Goal: Transaction & Acquisition: Book appointment/travel/reservation

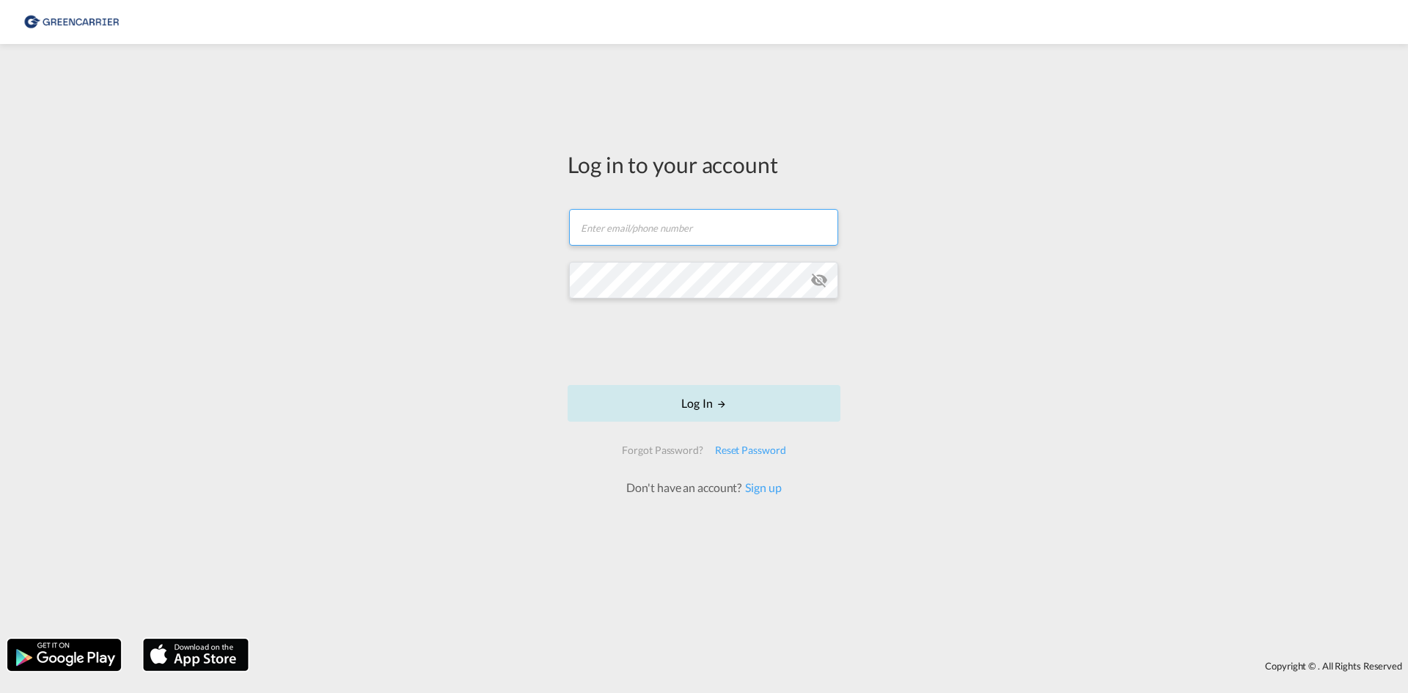
type input "OceanNovonesis.cph@scangl.com"
click at [712, 405] on button "Log In" at bounding box center [704, 403] width 273 height 37
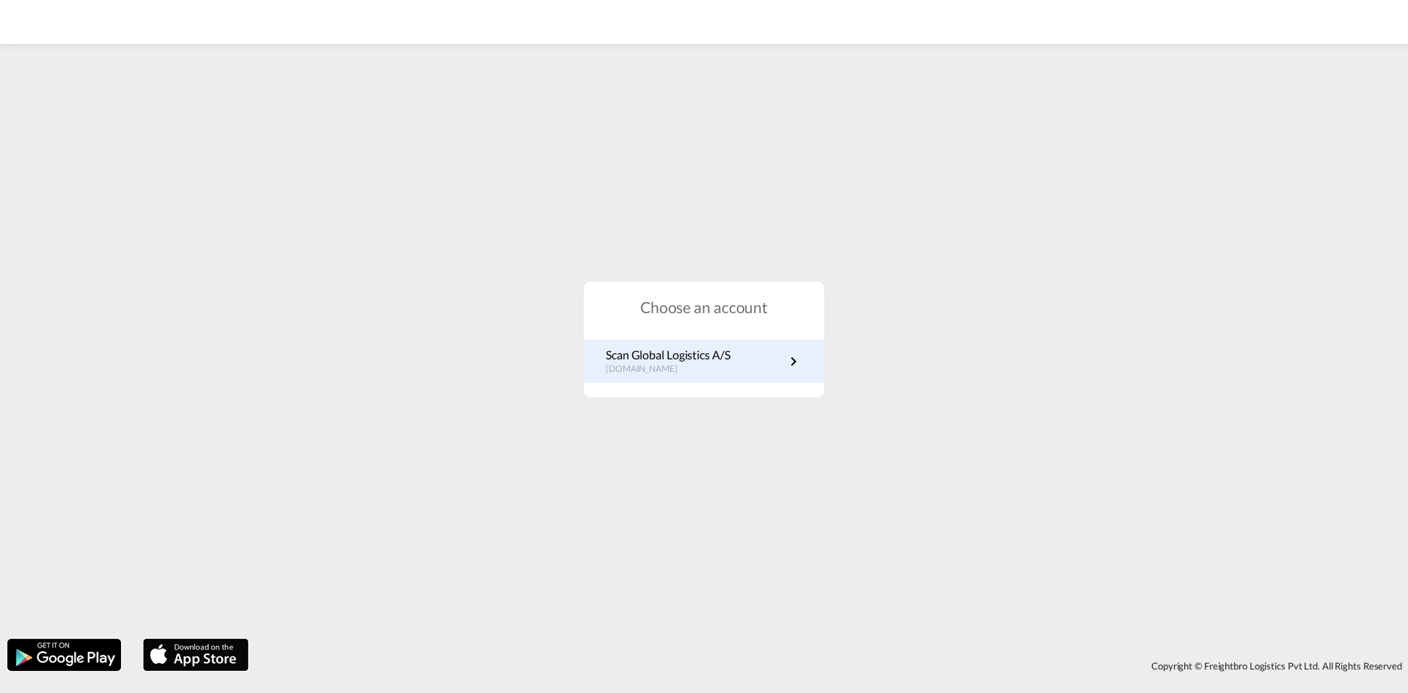
click at [663, 367] on p "dk.portal.greencarrier.com" at bounding box center [668, 369] width 125 height 12
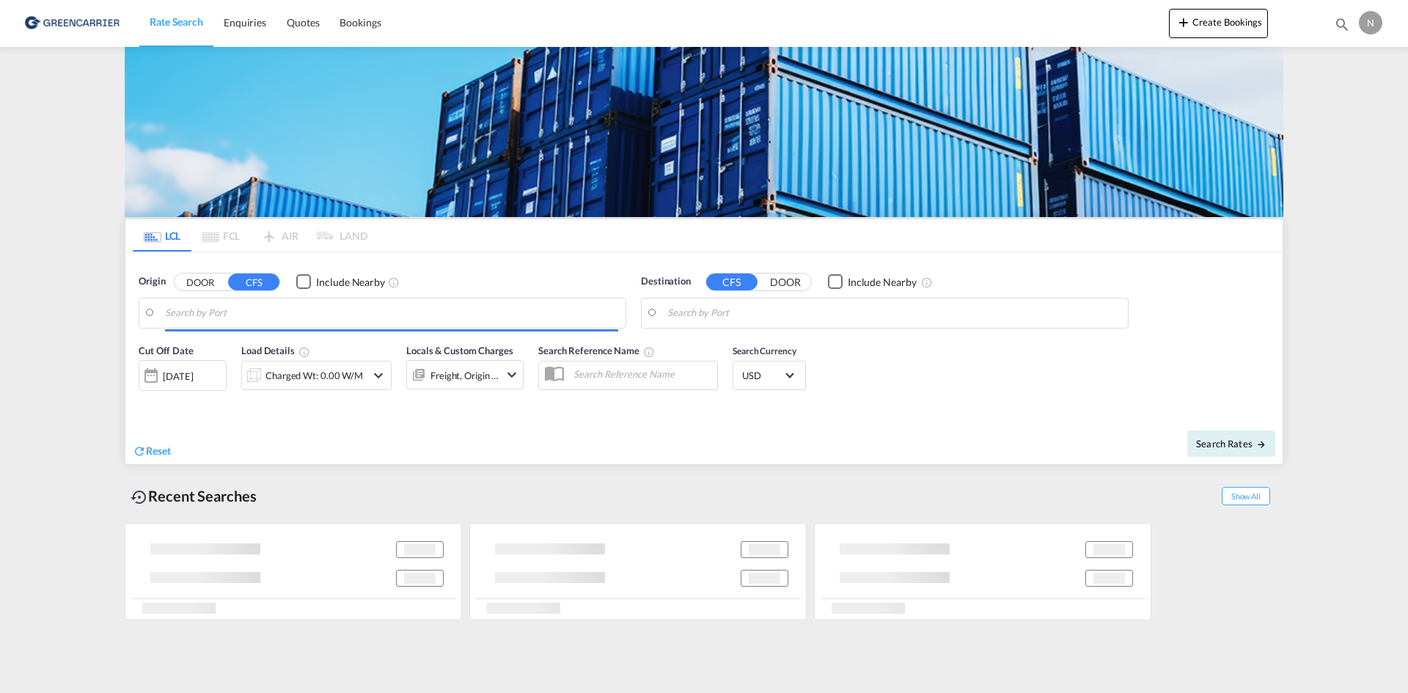
type input "DK-2880, Bagsværd"
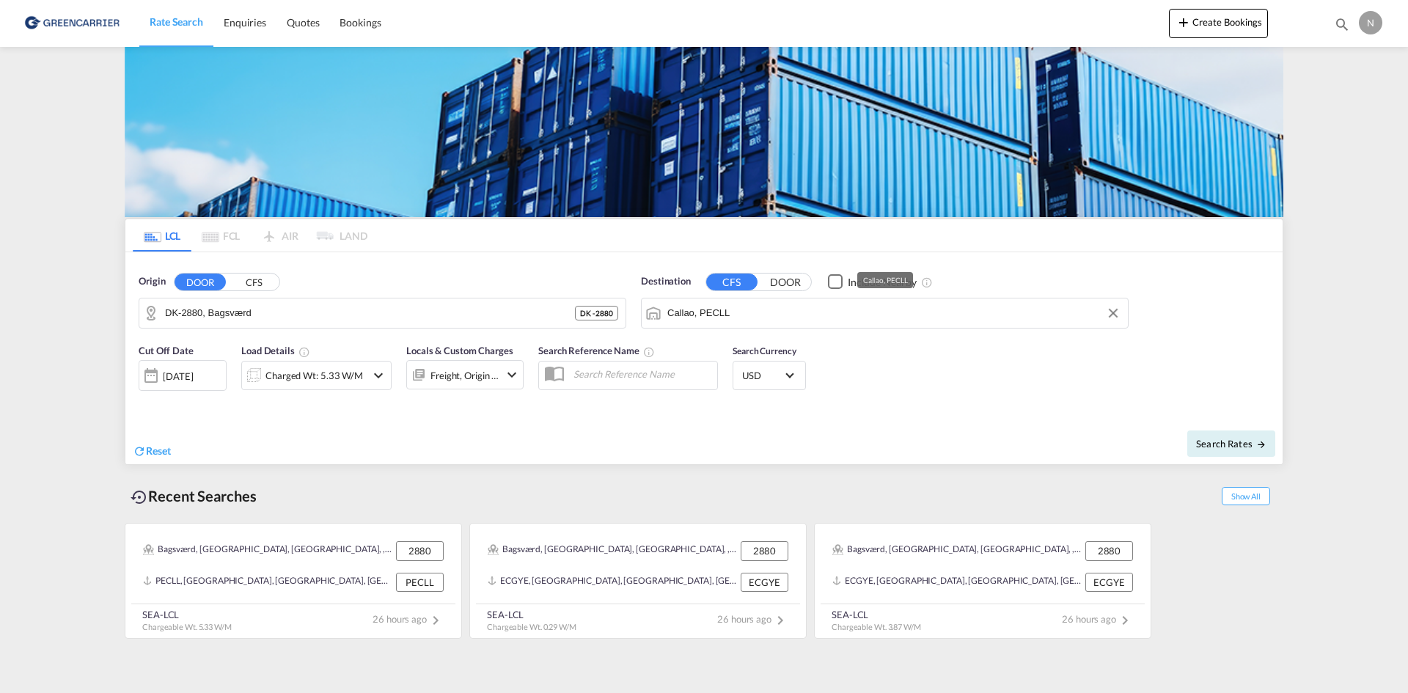
click at [735, 315] on input "Callao, PECLL" at bounding box center [893, 313] width 453 height 22
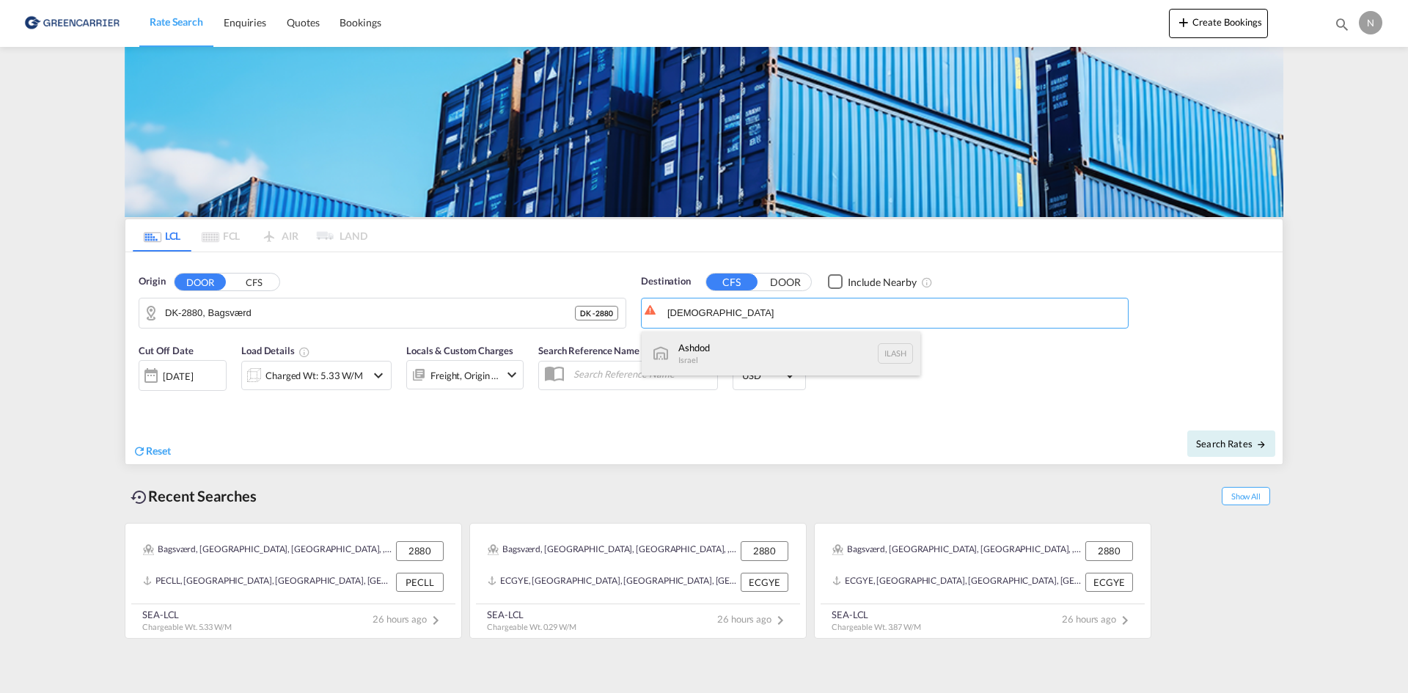
click at [727, 342] on div "Ashdod [GEOGRAPHIC_DATA] [GEOGRAPHIC_DATA]" at bounding box center [781, 353] width 279 height 44
type input "Ashdod, ILASH"
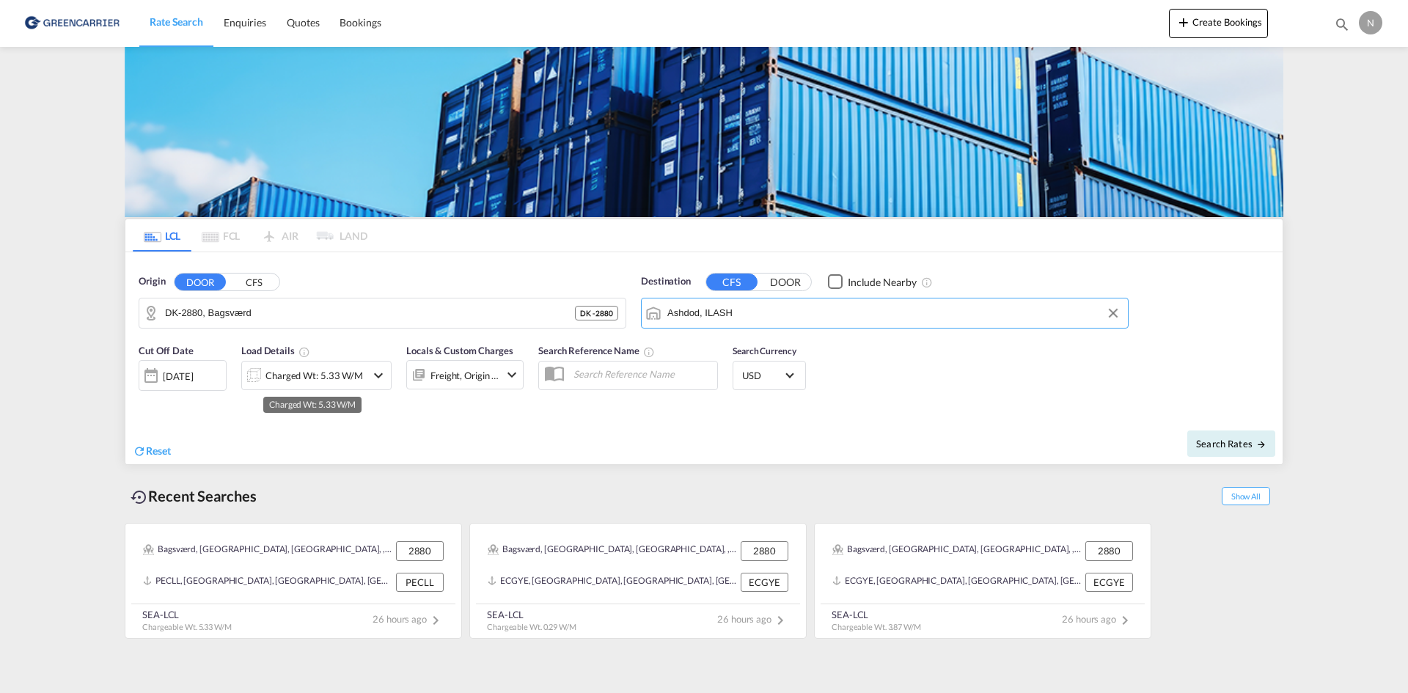
click at [306, 375] on div "Charged Wt: 5.33 W/M" at bounding box center [314, 375] width 98 height 21
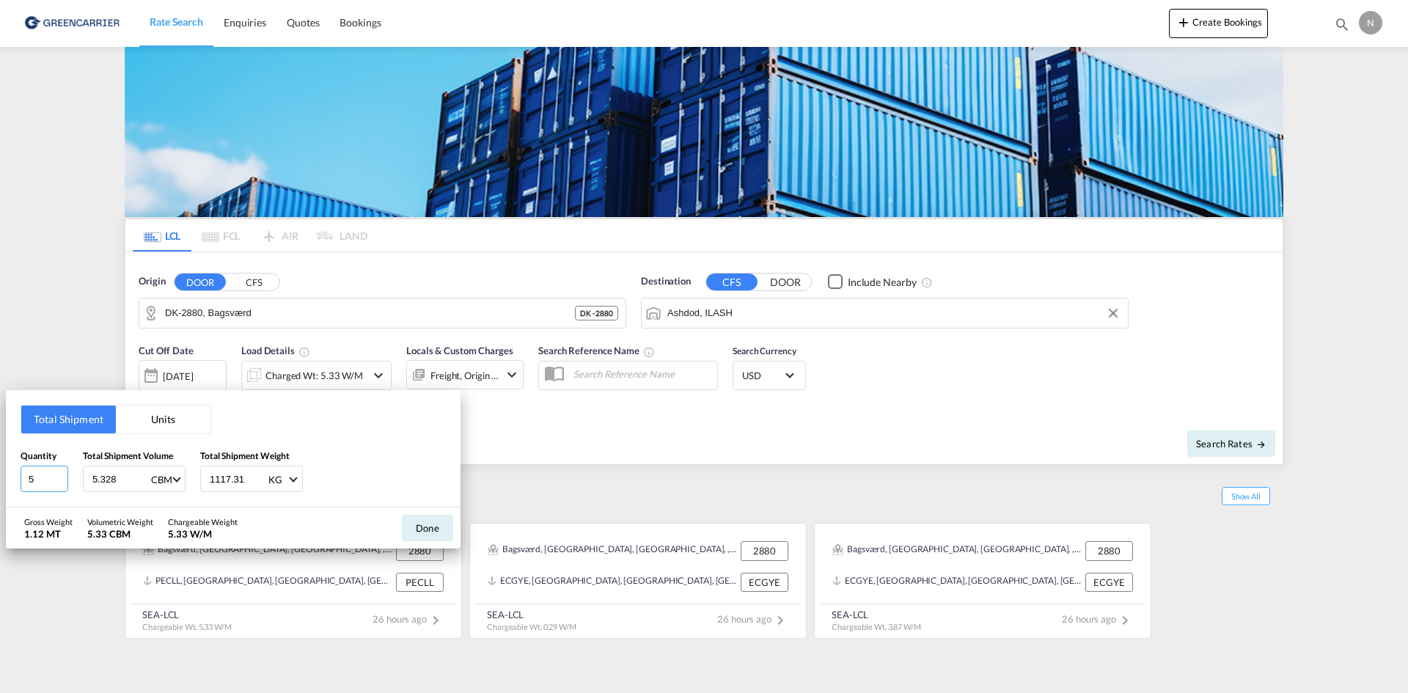
click at [63, 483] on input "5" at bounding box center [45, 479] width 48 height 26
click at [62, 482] on input "4" at bounding box center [45, 479] width 48 height 26
click at [62, 482] on input "3" at bounding box center [45, 479] width 48 height 26
type input "4"
click at [60, 477] on input "4" at bounding box center [45, 479] width 48 height 26
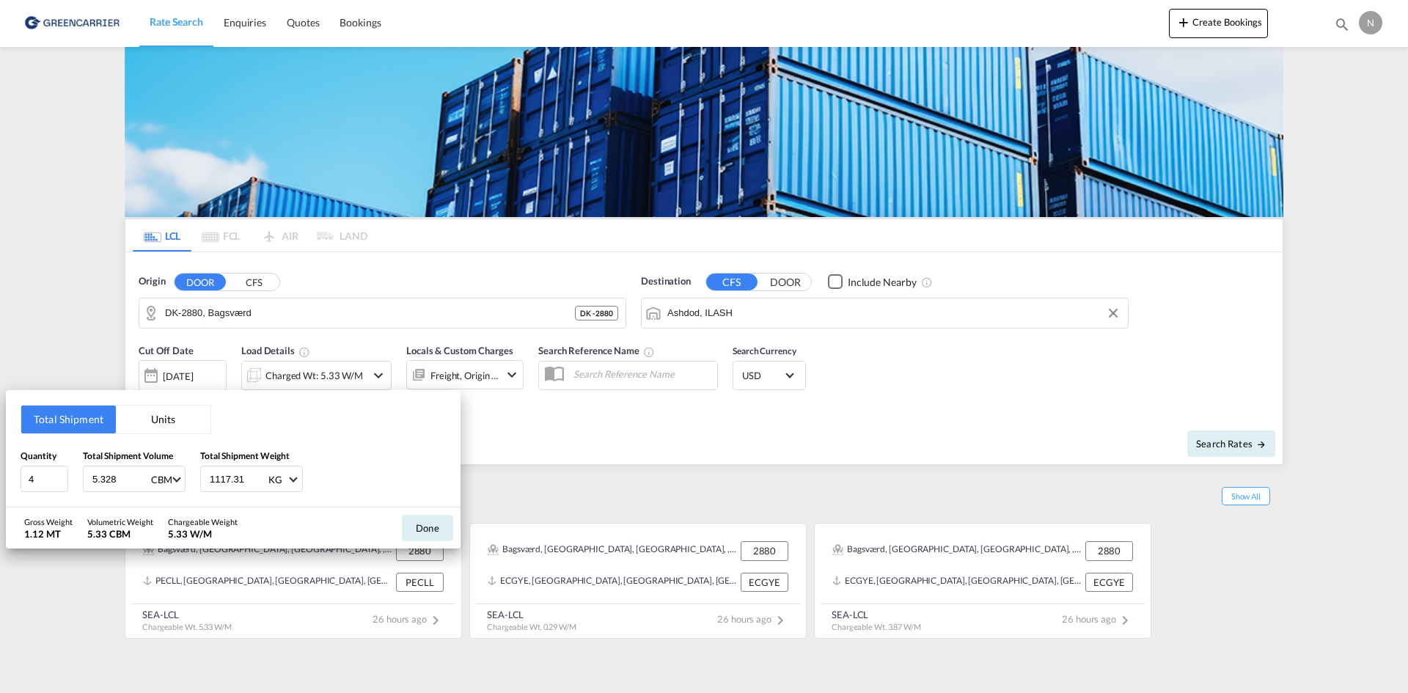
click at [90, 477] on div "5.328 CBM CBM CFT" at bounding box center [134, 479] width 103 height 26
click at [95, 478] on input "5.328" at bounding box center [120, 478] width 59 height 25
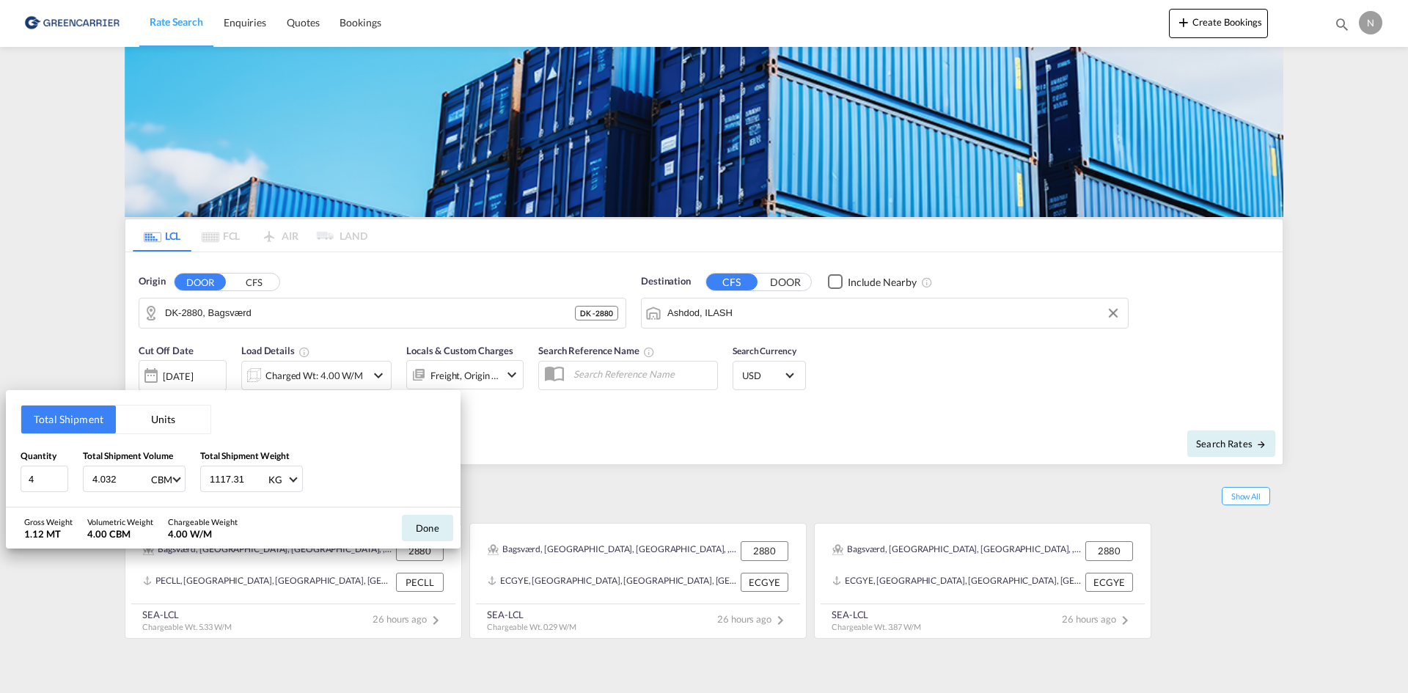
type input "4.032"
type input "1296.380"
drag, startPoint x: 423, startPoint y: 531, endPoint x: 416, endPoint y: 498, distance: 33.6
click at [423, 530] on button "Done" at bounding box center [427, 528] width 51 height 26
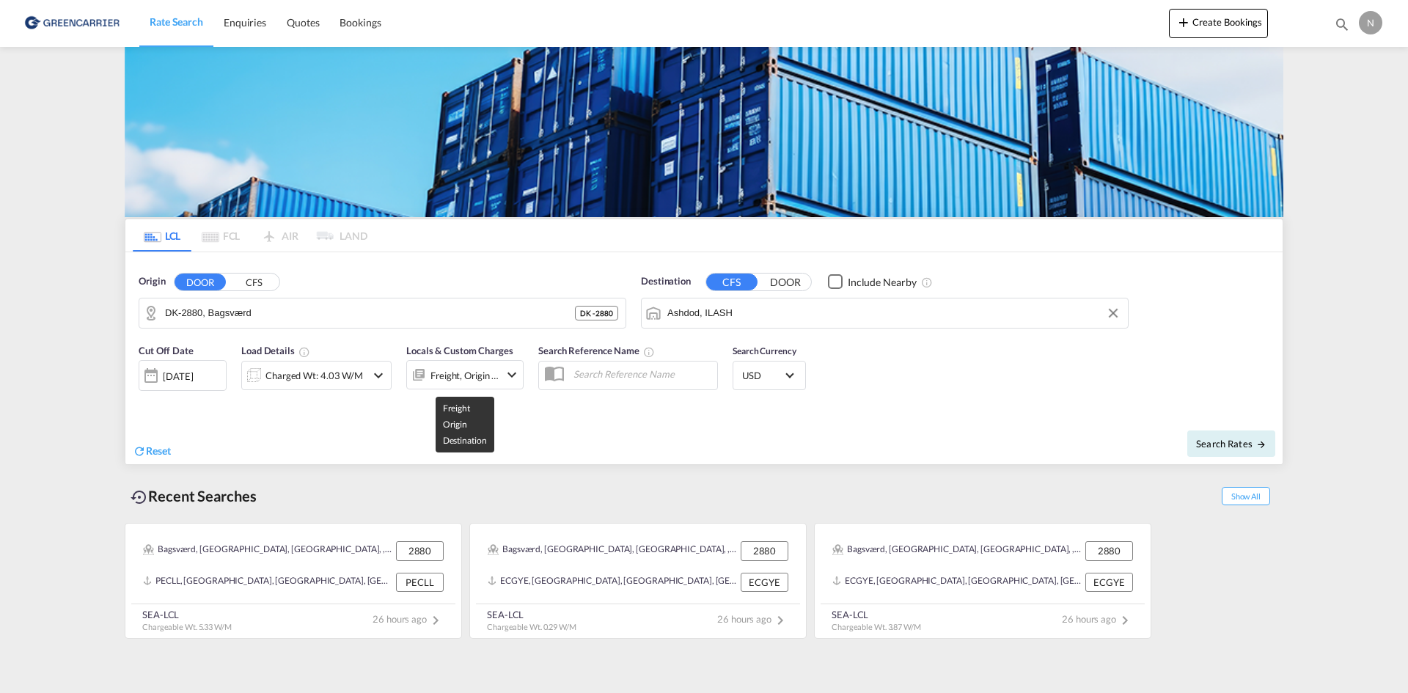
click at [452, 377] on div "Freight, Origin +1" at bounding box center [464, 375] width 69 height 21
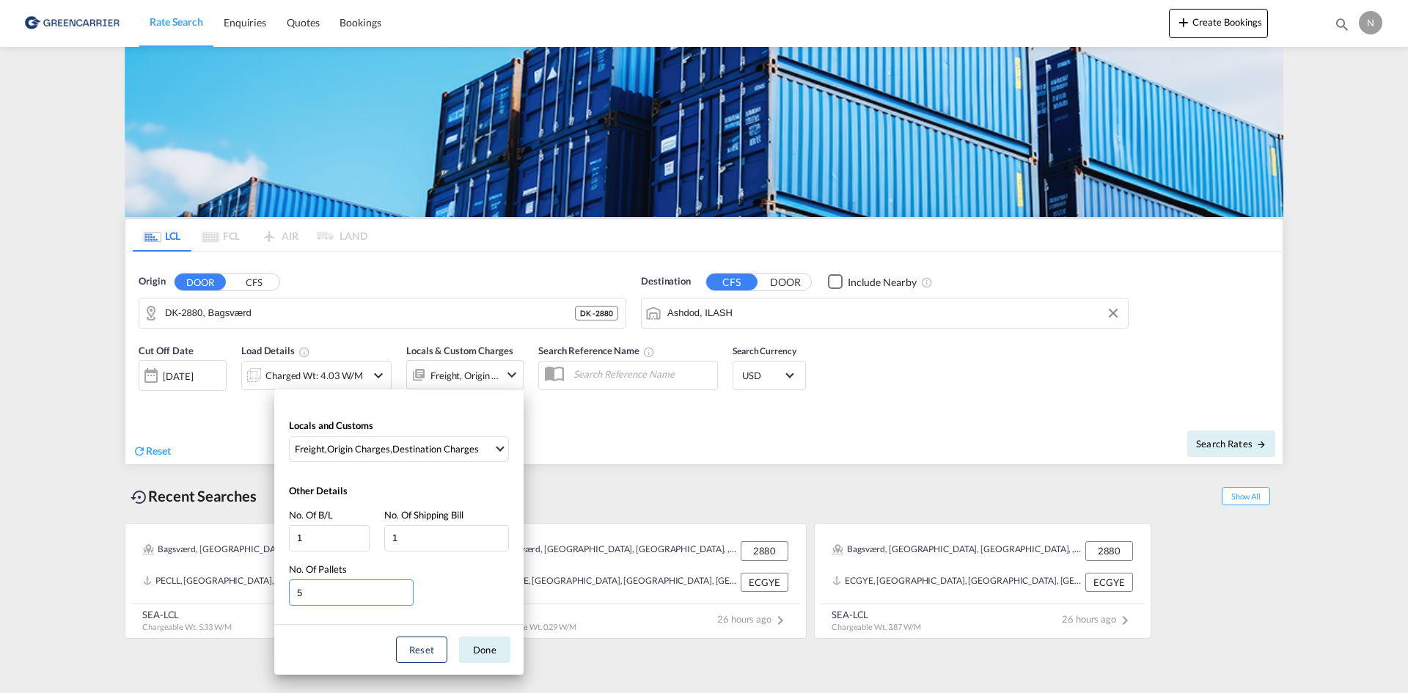
click at [405, 598] on input "5" at bounding box center [351, 592] width 125 height 26
type input "4"
click at [405, 598] on input "4" at bounding box center [351, 592] width 125 height 26
click at [482, 652] on button "Done" at bounding box center [484, 649] width 51 height 26
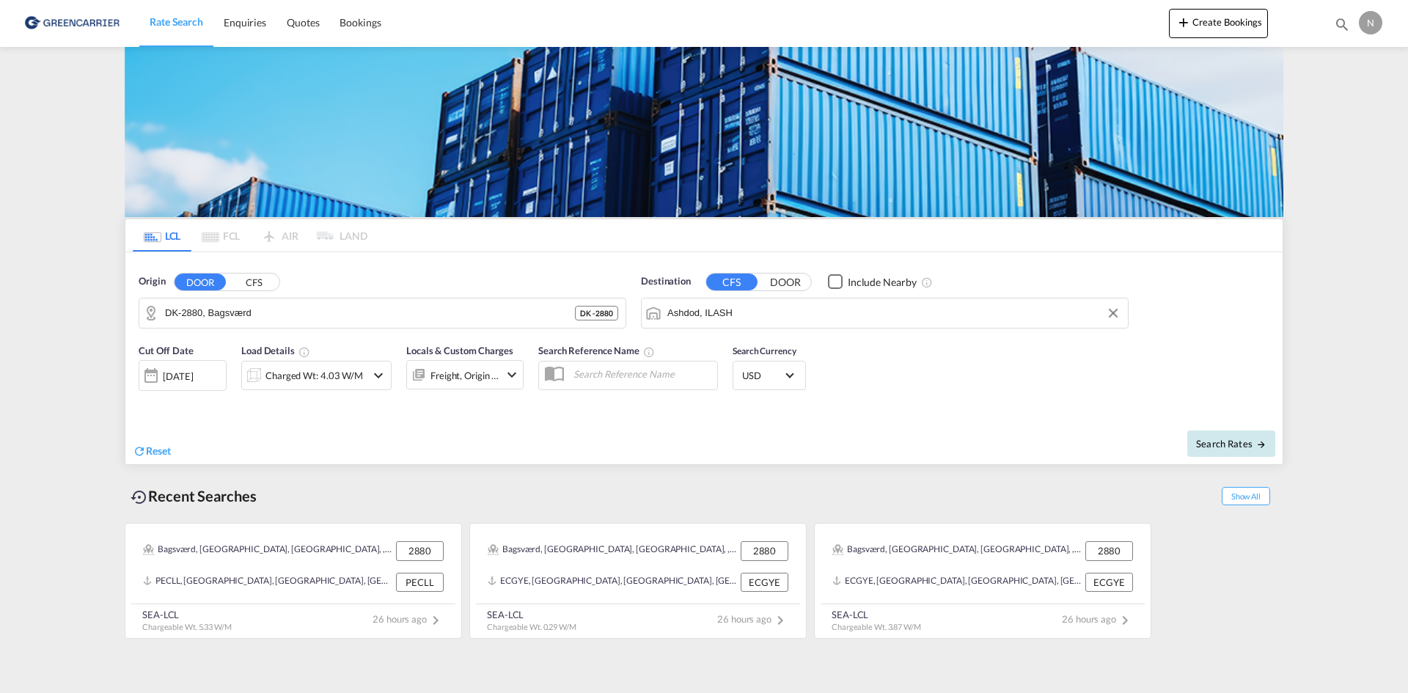
click at [1214, 443] on span "Search Rates" at bounding box center [1231, 444] width 70 height 12
type input "2880 to ILASH / [DATE]"
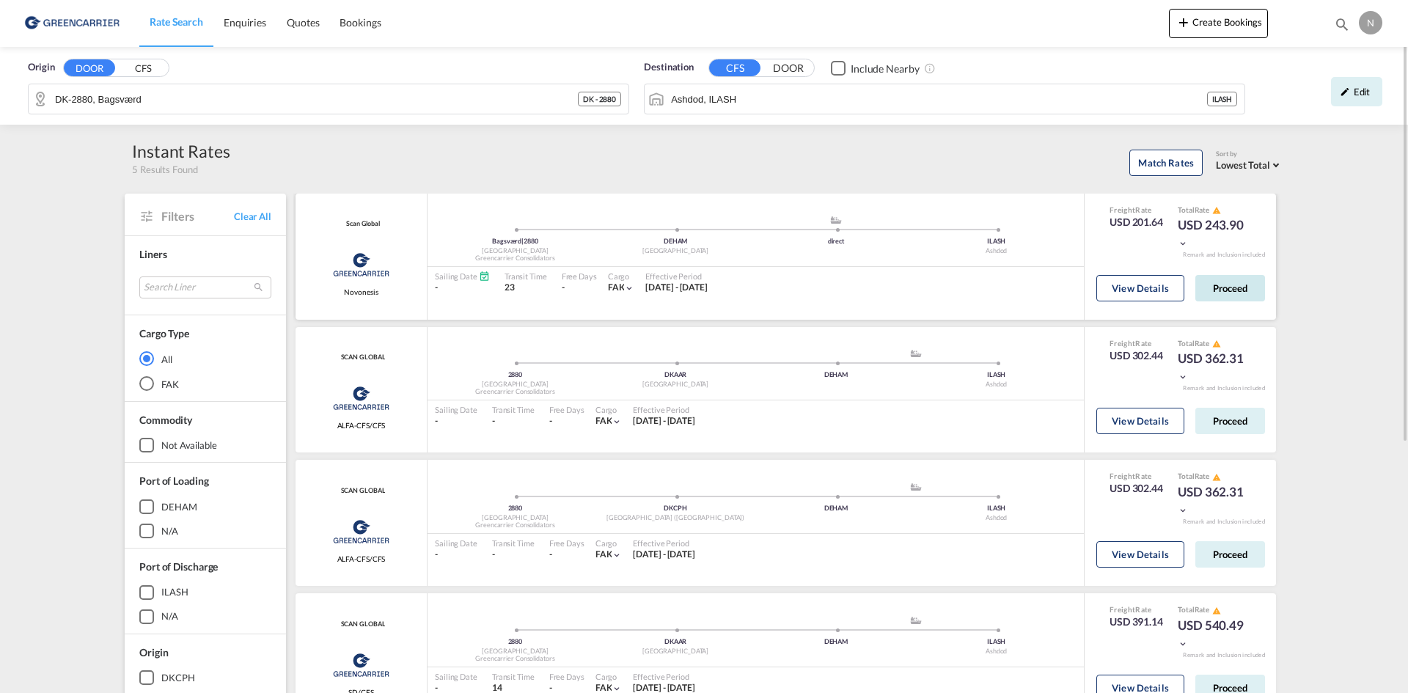
click at [1247, 295] on button "Proceed" at bounding box center [1230, 288] width 70 height 26
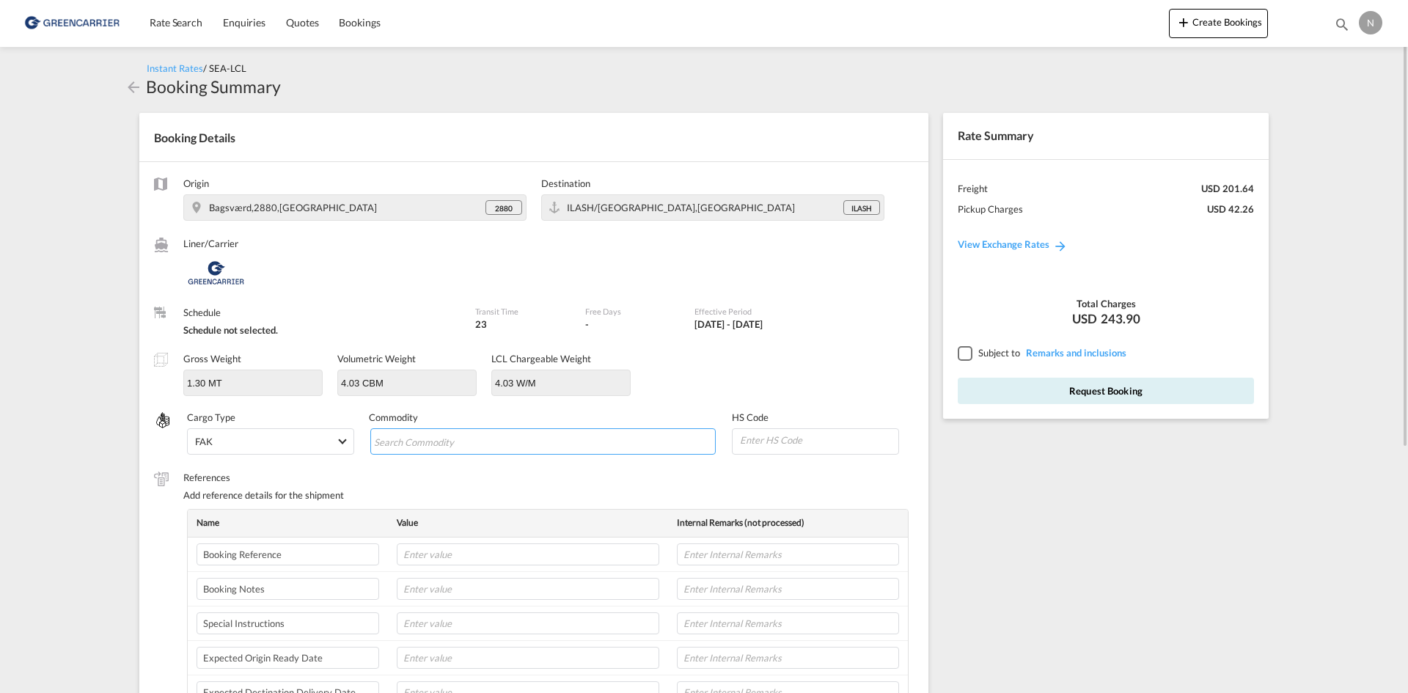
click at [504, 435] on input "Search Commodity" at bounding box center [441, 441] width 134 height 23
type input "ENZYMES"
type input "350790"
click at [483, 551] on input "text" at bounding box center [528, 554] width 262 height 22
paste input "CPH32106782"
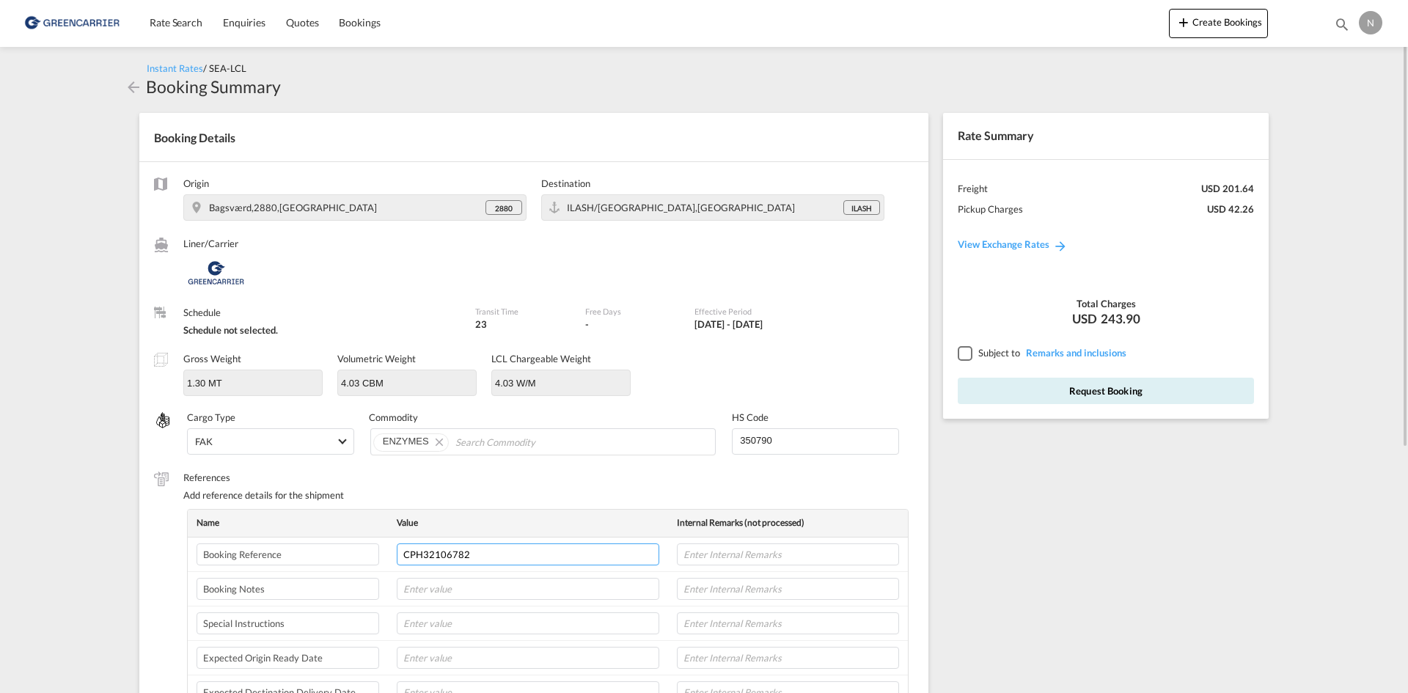
type input "CPH32106782"
type input "NOVONESIS"
type input "04-09"
type input "8L"
click at [960, 353] on div at bounding box center [964, 352] width 13 height 13
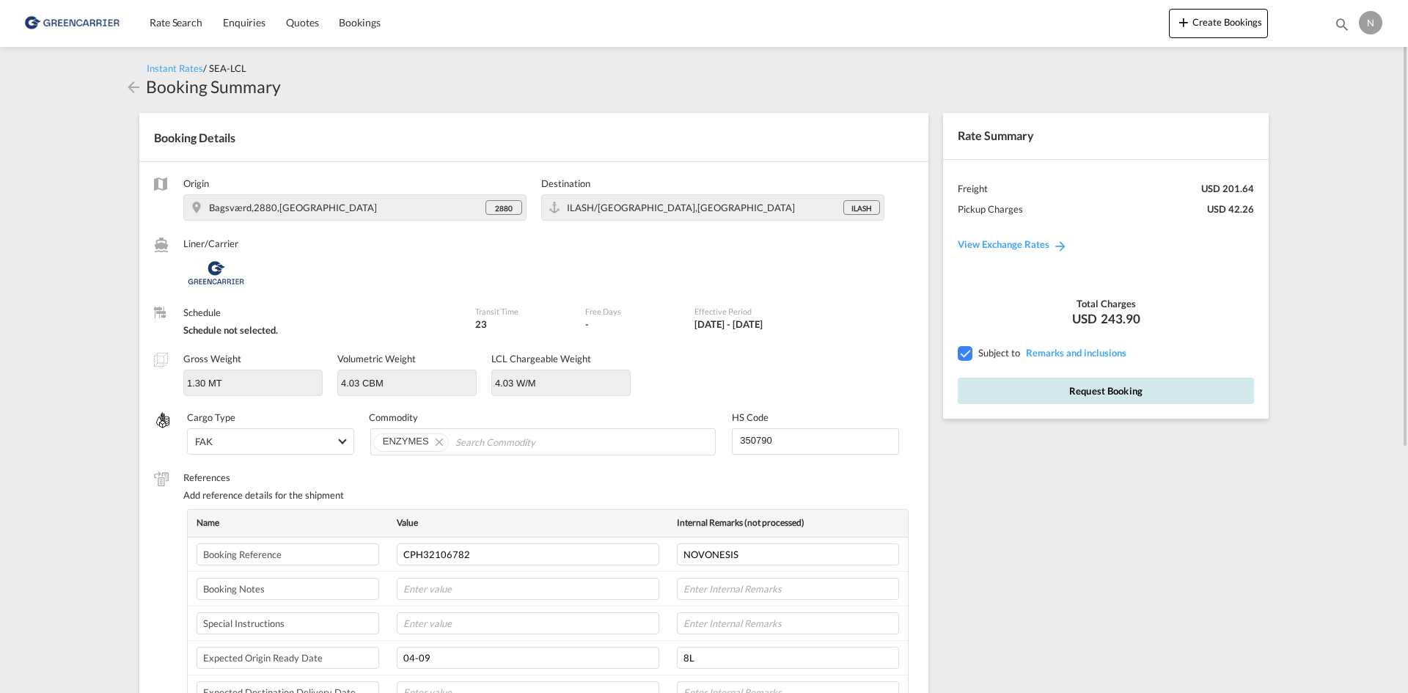
click at [998, 386] on button "Request Booking" at bounding box center [1106, 391] width 296 height 26
